Goal: Transaction & Acquisition: Purchase product/service

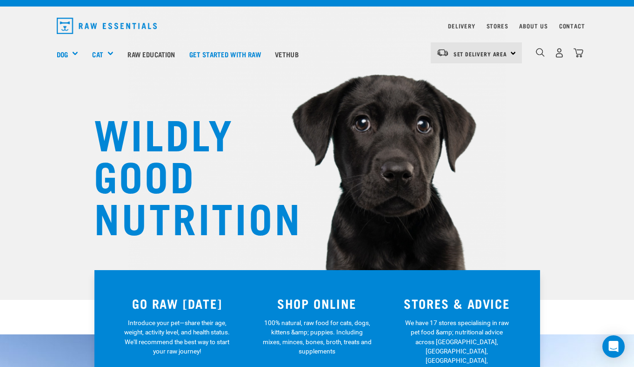
scroll to position [7, 0]
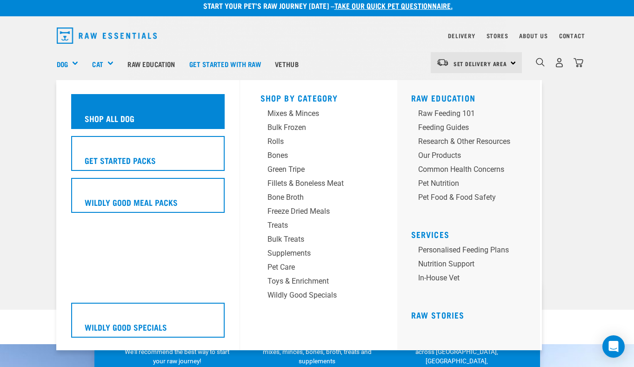
click at [115, 114] on h5 "Shop All Dog" at bounding box center [110, 118] width 50 height 12
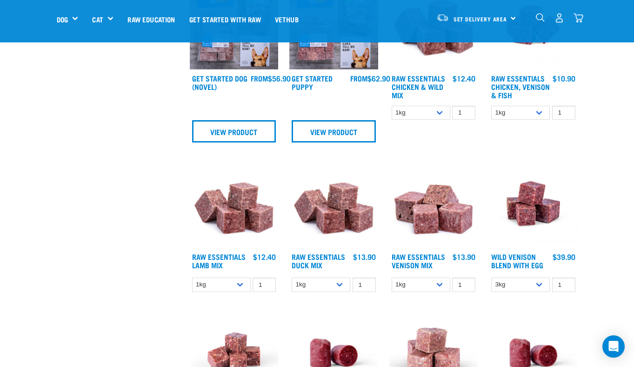
scroll to position [482, 0]
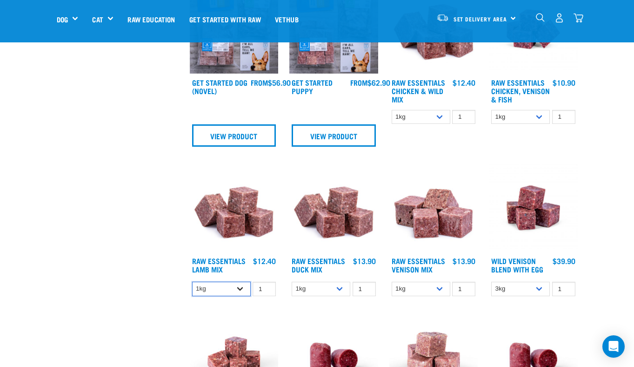
click at [239, 296] on select "1kg 3kg Bulk (10kg)" at bounding box center [221, 288] width 59 height 14
click at [192, 287] on select "1kg 3kg Bulk (10kg)" at bounding box center [221, 288] width 59 height 14
click at [238, 295] on select "1kg 3kg Bulk (10kg)" at bounding box center [221, 288] width 59 height 14
click at [192, 287] on select "1kg 3kg Bulk (10kg)" at bounding box center [221, 288] width 59 height 14
click at [236, 294] on select "1kg 3kg Bulk (10kg)" at bounding box center [221, 288] width 59 height 14
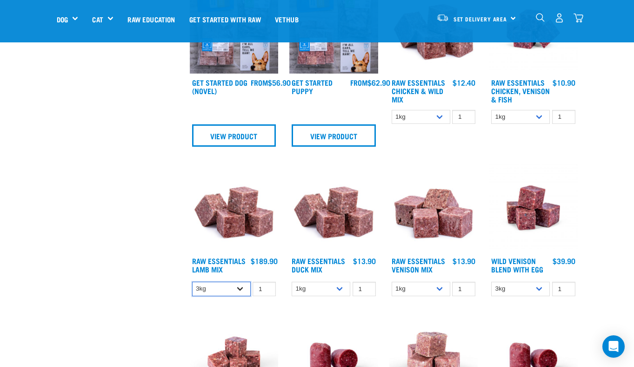
click at [192, 287] on select "1kg 3kg Bulk (10kg)" at bounding box center [221, 288] width 59 height 14
click at [237, 296] on select "1kg 3kg Bulk (10kg)" at bounding box center [221, 288] width 59 height 14
click at [192, 287] on select "1kg 3kg Bulk (10kg)" at bounding box center [221, 288] width 59 height 14
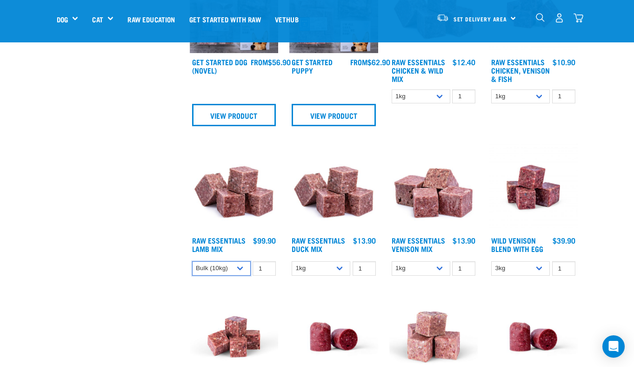
scroll to position [503, 0]
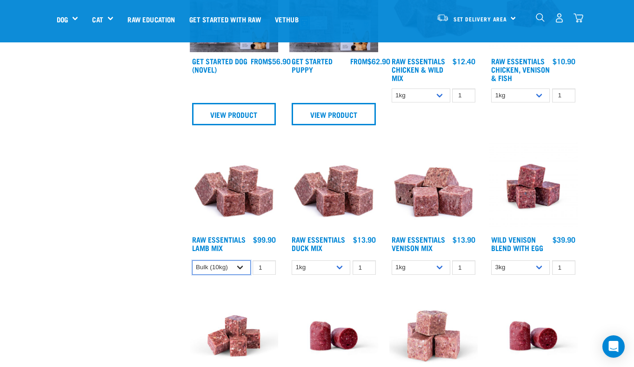
click at [241, 272] on select "1kg 3kg Bulk (10kg)" at bounding box center [221, 267] width 59 height 14
click at [192, 266] on select "1kg 3kg Bulk (10kg)" at bounding box center [221, 267] width 59 height 14
click at [241, 273] on select "1kg 3kg Bulk (10kg)" at bounding box center [221, 267] width 59 height 14
click at [192, 266] on select "1kg 3kg Bulk (10kg)" at bounding box center [221, 267] width 59 height 14
click at [238, 274] on select "1kg 3kg Bulk (10kg)" at bounding box center [221, 267] width 59 height 14
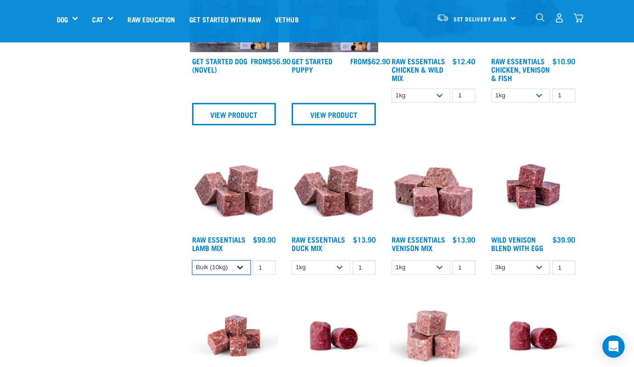
select select "758"
click at [192, 266] on select "1kg 3kg Bulk (10kg)" at bounding box center [221, 267] width 59 height 14
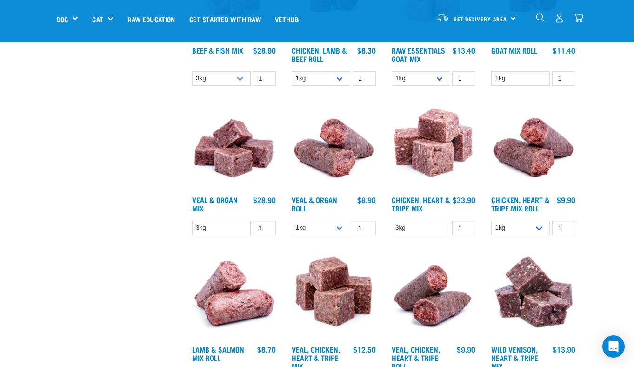
scroll to position [856, 0]
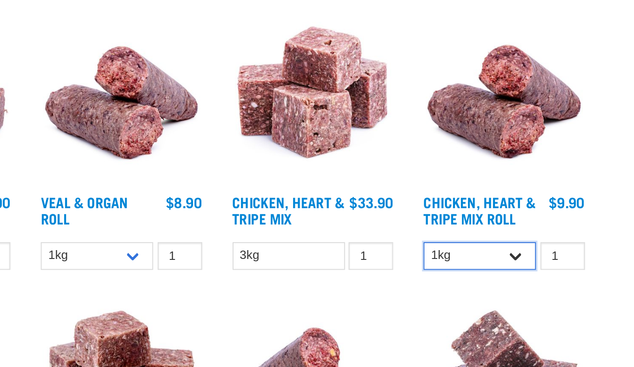
click at [542, 221] on select "1kg Bulk (10kg)" at bounding box center [520, 214] width 59 height 14
select select "912"
click at [491, 212] on select "1kg Bulk (10kg)" at bounding box center [520, 214] width 59 height 14
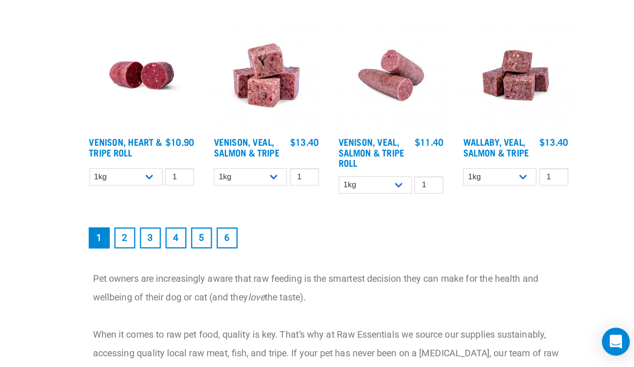
scroll to position [1224, 0]
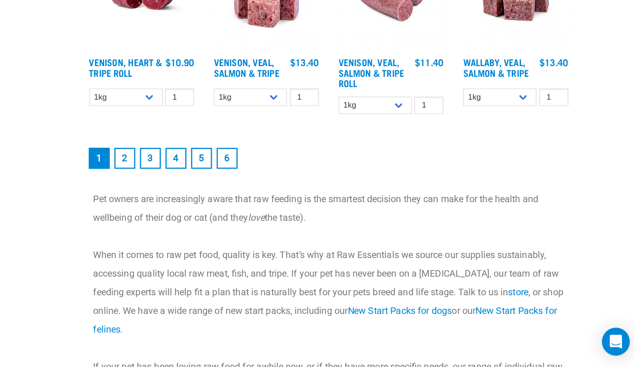
click at [225, 204] on link "2" at bounding box center [220, 199] width 17 height 17
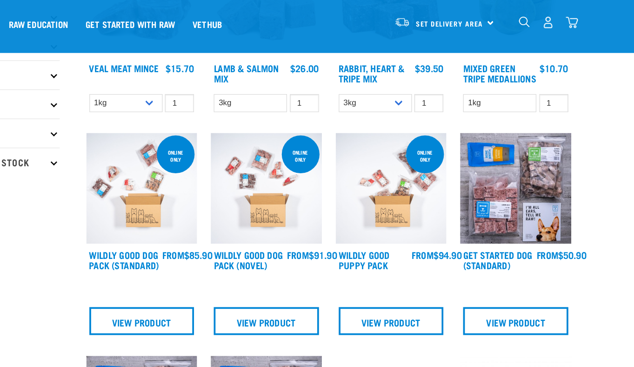
scroll to position [0, 0]
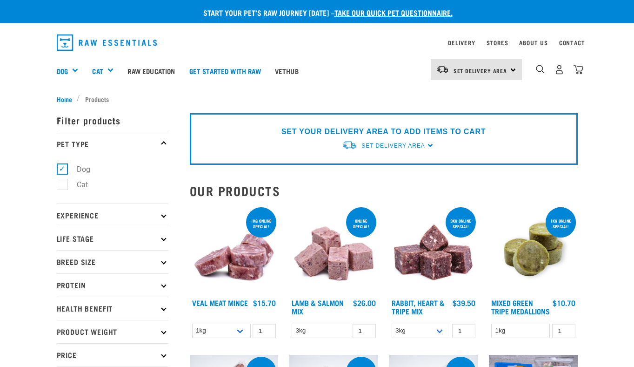
select select "758"
select select "912"
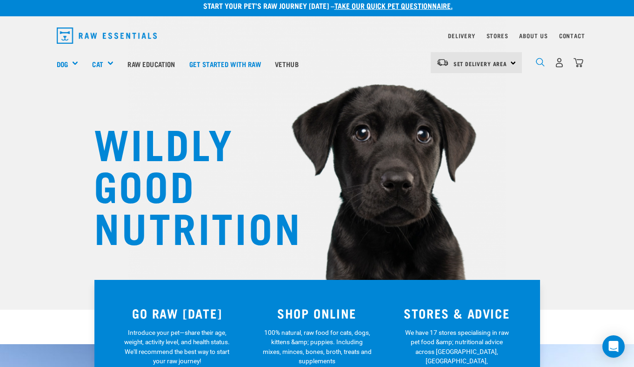
click at [541, 65] on img "dropdown navigation" at bounding box center [540, 62] width 9 height 9
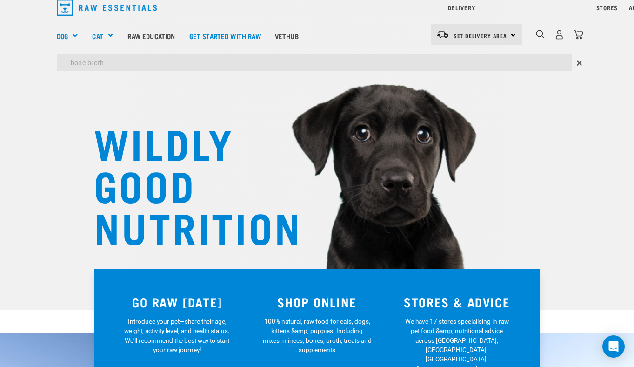
type input "bone broth"
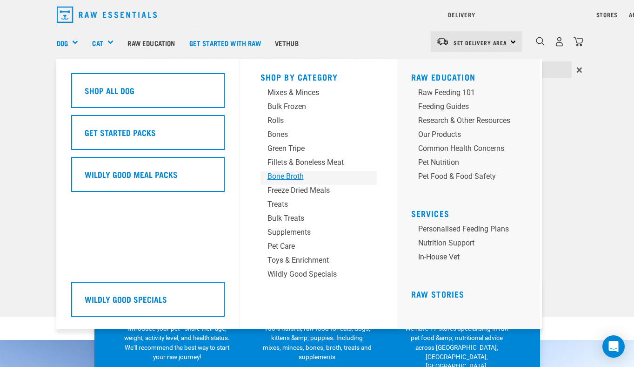
click at [280, 176] on div "Shop By Category Mixes & Minces Bulk Frozen Rolls Bones Green Tripe Bone Broth …" at bounding box center [318, 194] width 127 height 270
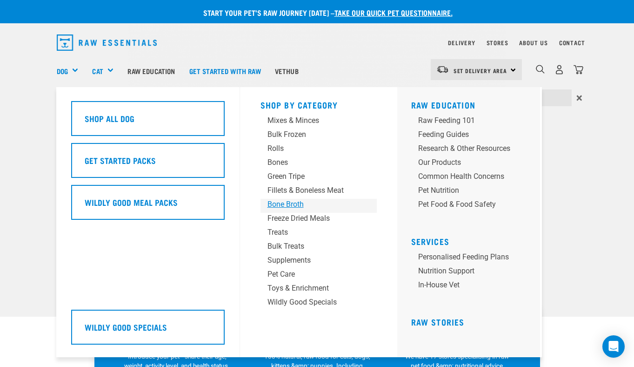
click at [287, 204] on div "Bone Broth" at bounding box center [311, 204] width 87 height 11
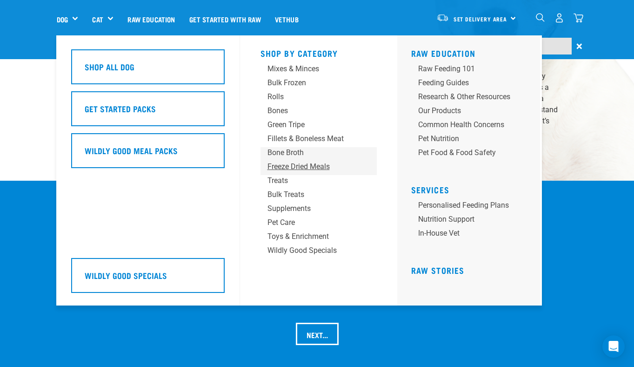
scroll to position [764, 0]
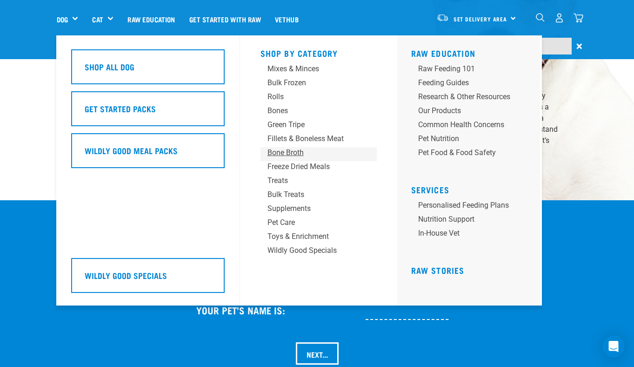
click at [294, 154] on div "Bone Broth" at bounding box center [311, 152] width 87 height 11
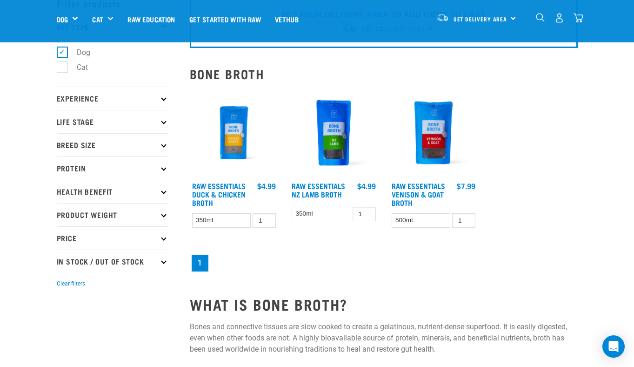
scroll to position [51, 0]
click at [330, 144] on img at bounding box center [333, 132] width 89 height 89
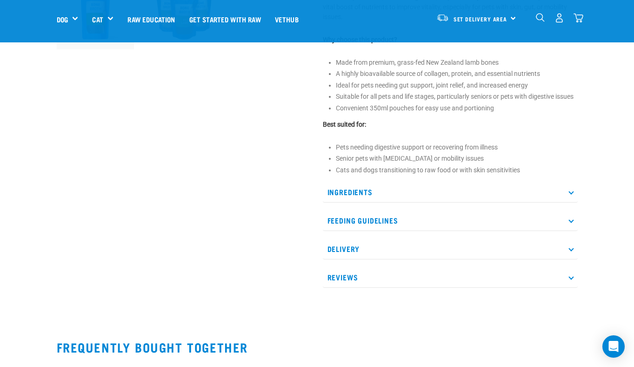
scroll to position [362, 0]
click at [372, 212] on p "Feeding Guidelines" at bounding box center [450, 219] width 255 height 21
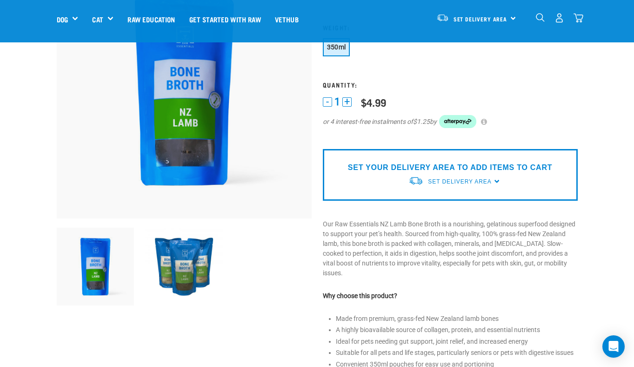
scroll to position [0, 0]
